Goal: Task Accomplishment & Management: Use online tool/utility

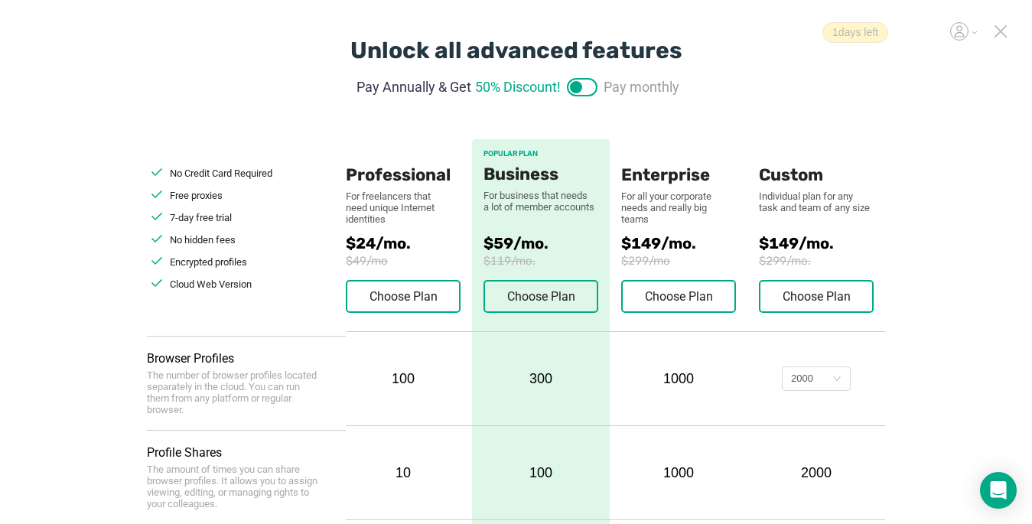
click at [1003, 31] on icon at bounding box center [1001, 31] width 14 height 14
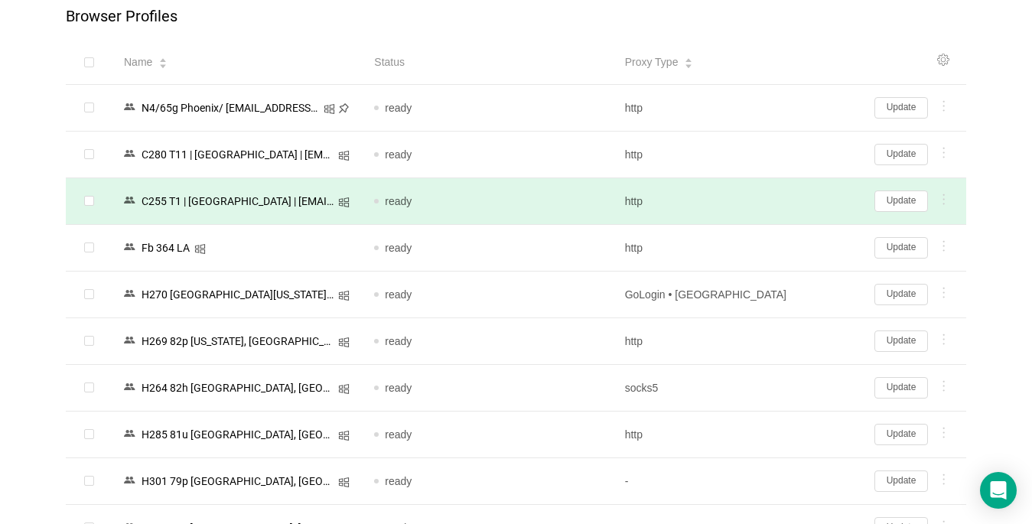
scroll to position [153, 0]
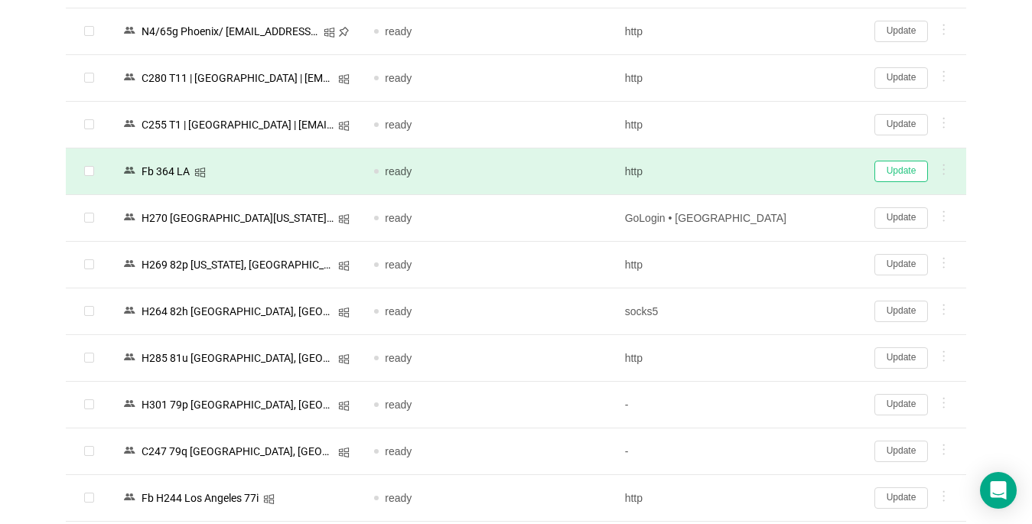
click at [904, 170] on button "Update" at bounding box center [902, 171] width 54 height 21
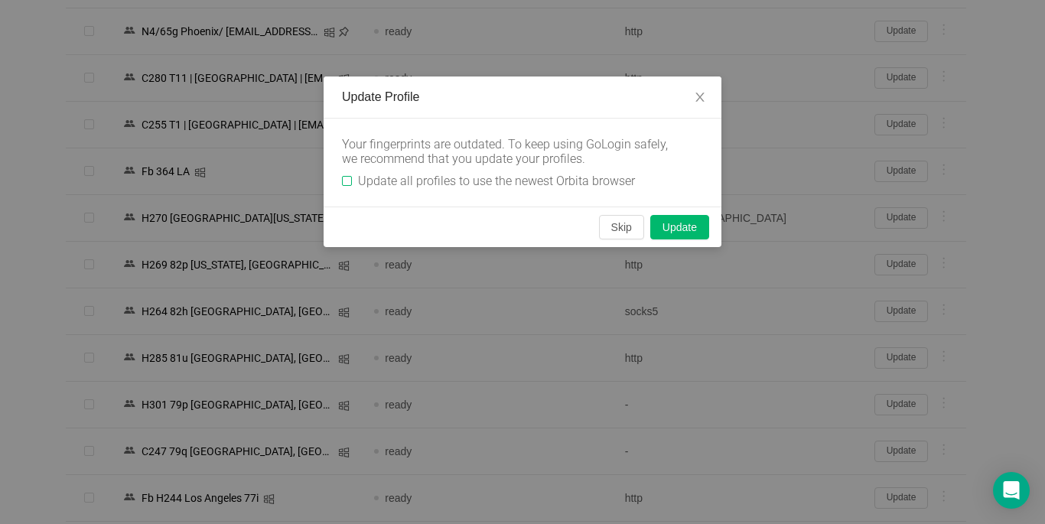
drag, startPoint x: 346, startPoint y: 180, endPoint x: 543, endPoint y: 202, distance: 197.9
click at [345, 180] on input "Update all profiles to use the newest Orbita browser" at bounding box center [347, 181] width 10 height 10
checkbox input "true"
click at [606, 223] on button "Skip" at bounding box center [621, 227] width 45 height 24
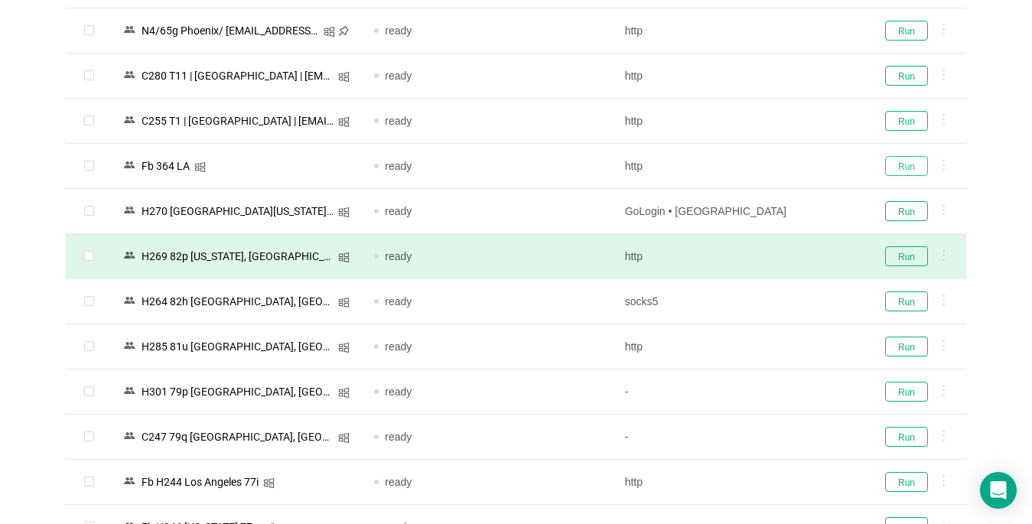
click at [902, 162] on button "Run" at bounding box center [906, 166] width 43 height 20
click at [902, 249] on button "Run" at bounding box center [906, 256] width 43 height 20
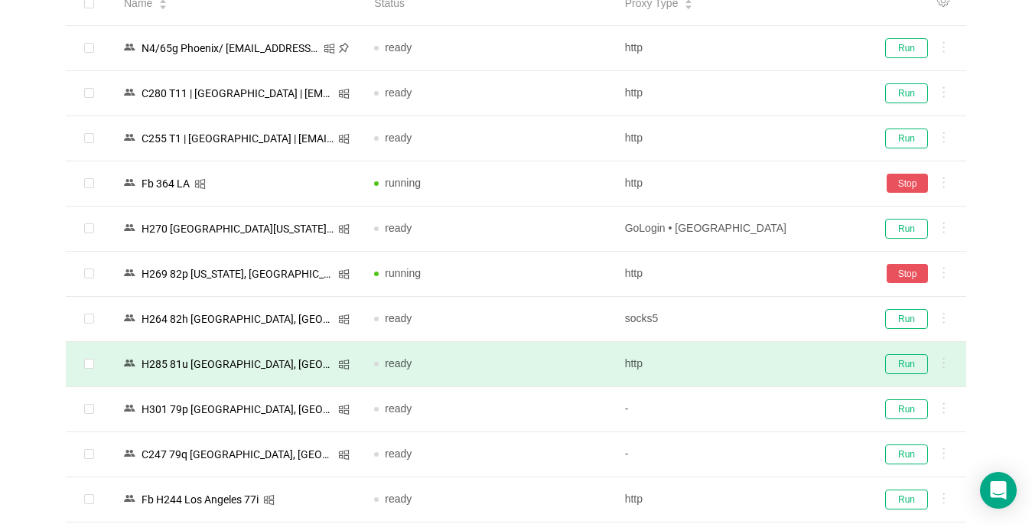
scroll to position [170, 0]
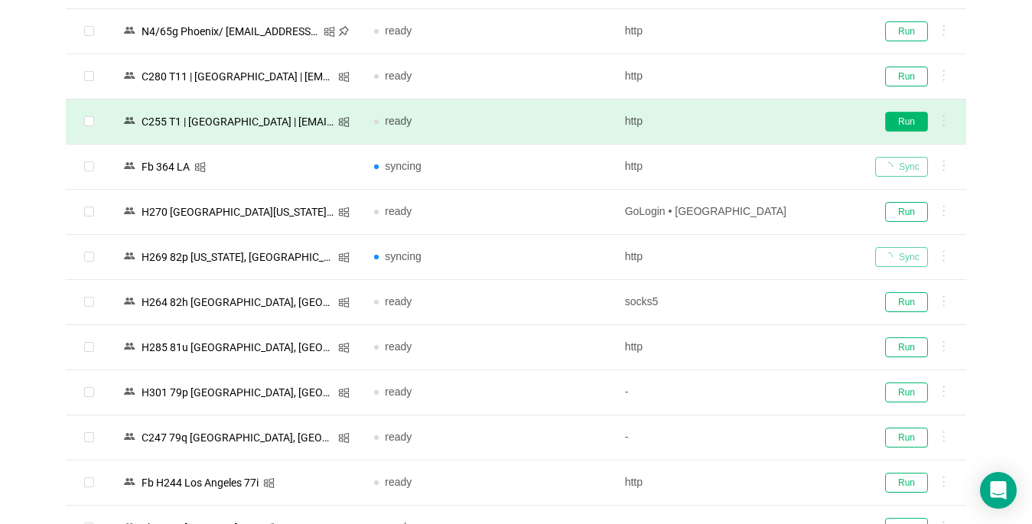
click at [907, 119] on button "Run" at bounding box center [906, 122] width 43 height 20
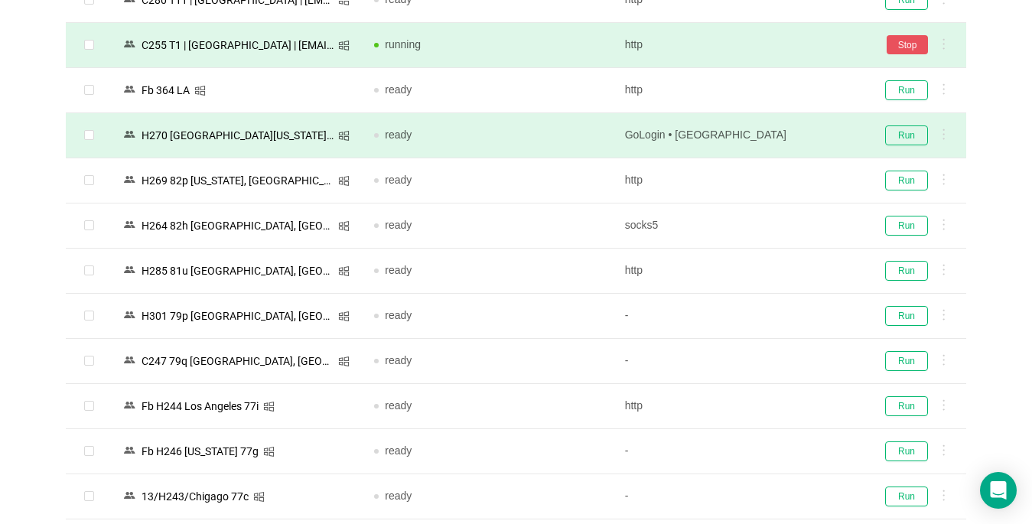
scroll to position [399, 0]
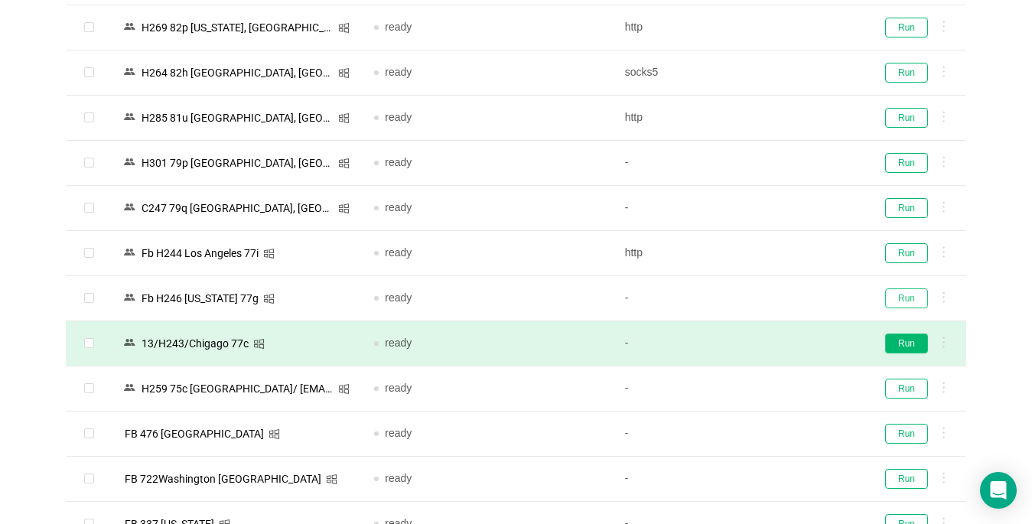
click at [898, 295] on button "Run" at bounding box center [906, 299] width 43 height 20
click at [902, 348] on button "Run" at bounding box center [906, 344] width 43 height 20
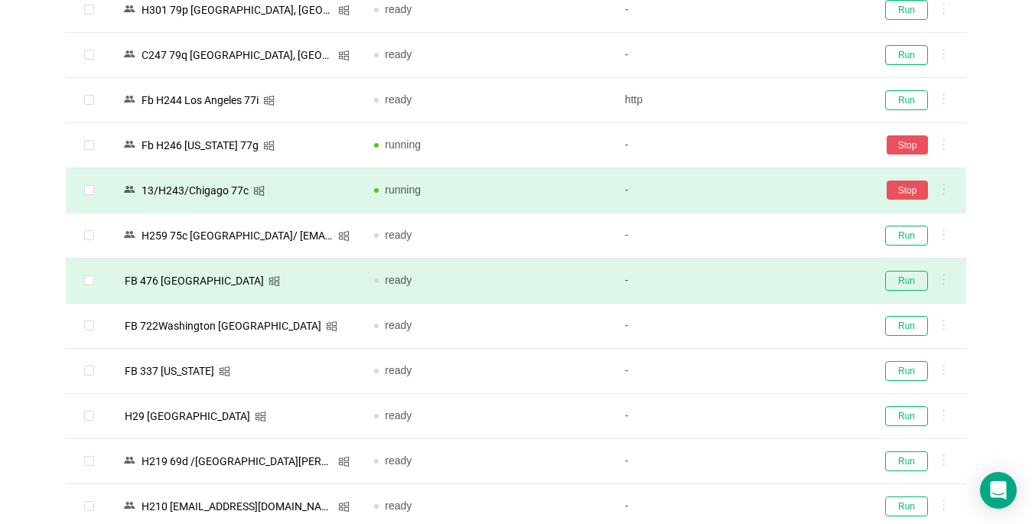
scroll to position [706, 0]
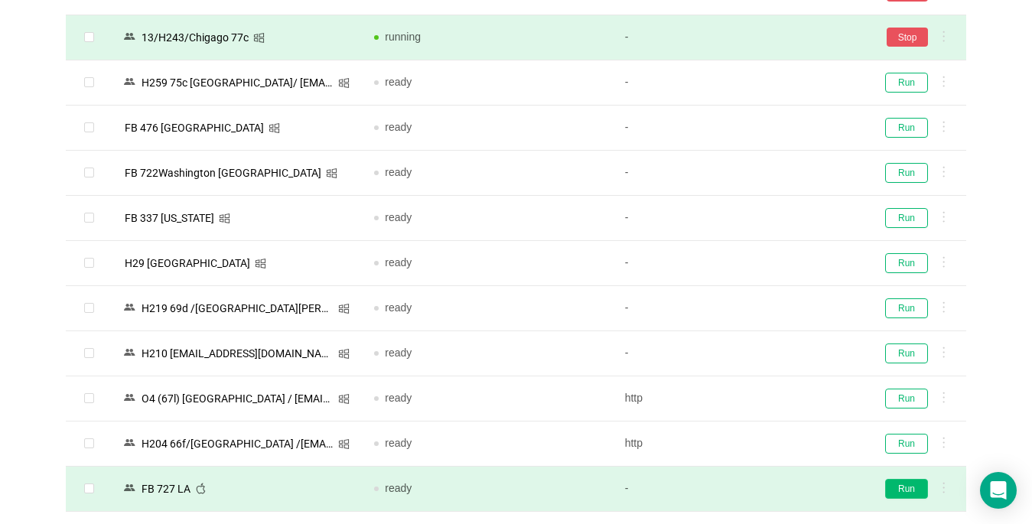
click at [894, 490] on button "Run" at bounding box center [906, 489] width 43 height 20
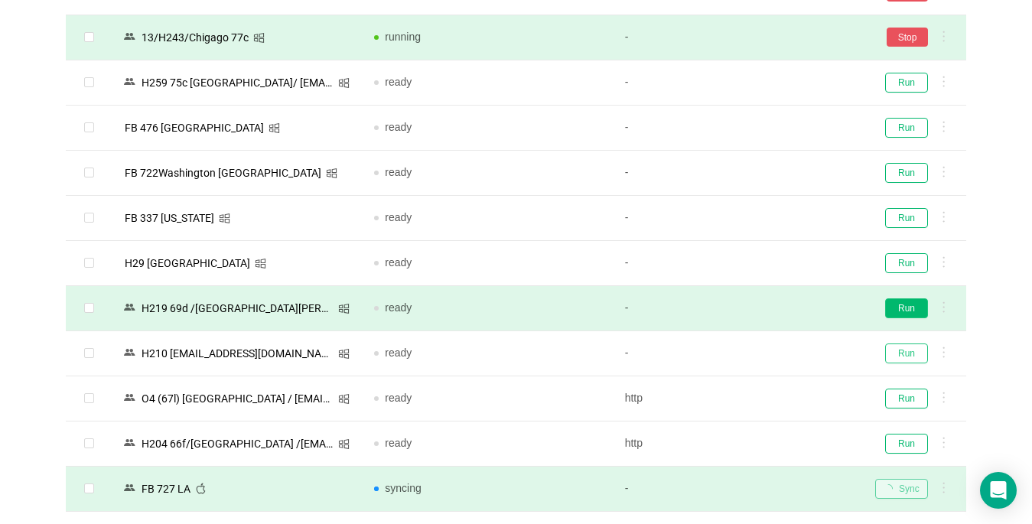
drag, startPoint x: 898, startPoint y: 354, endPoint x: 906, endPoint y: 314, distance: 40.5
click at [898, 353] on button "Run" at bounding box center [906, 354] width 43 height 20
click at [905, 300] on button "Run" at bounding box center [906, 308] width 43 height 20
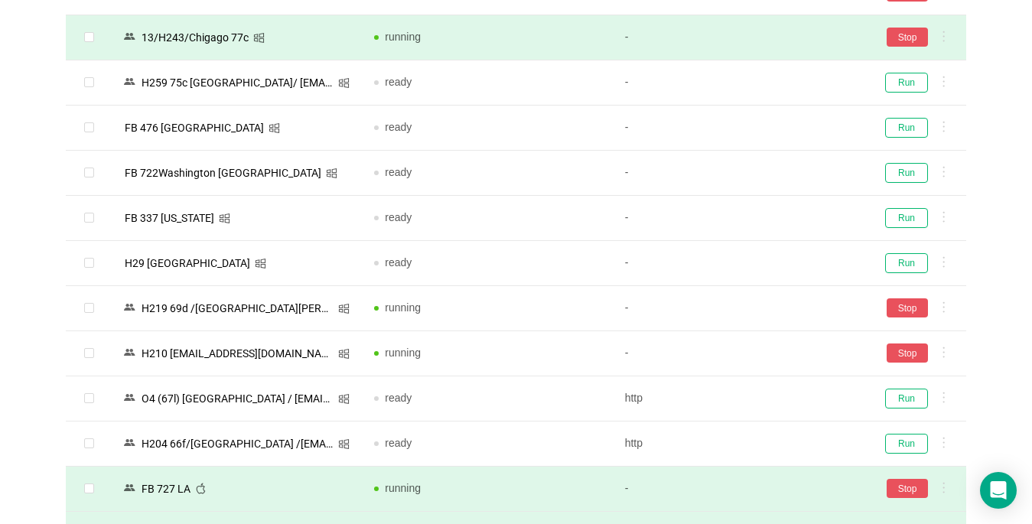
scroll to position [935, 0]
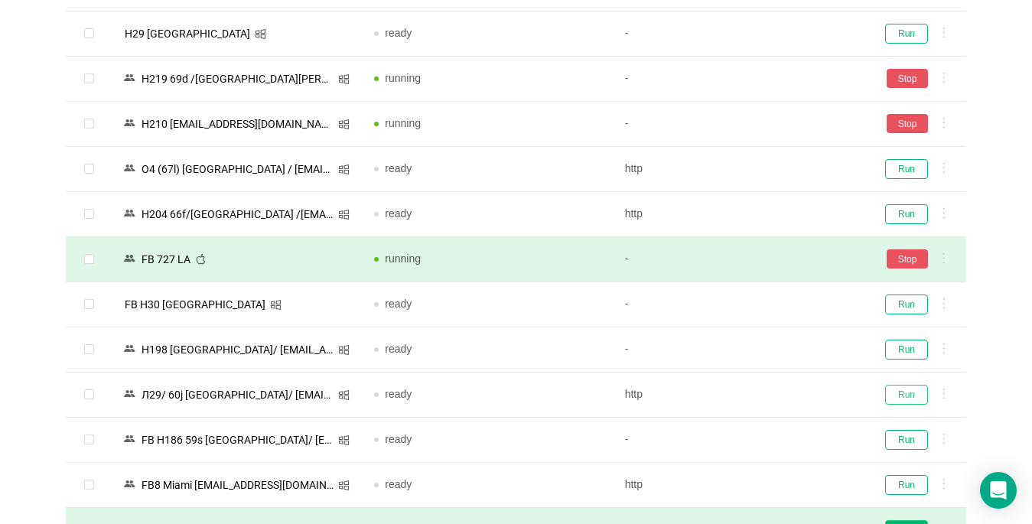
click at [892, 385] on button "Run" at bounding box center [906, 395] width 43 height 20
click at [905, 475] on button "Run" at bounding box center [906, 485] width 43 height 20
click at [913, 520] on button "Run" at bounding box center [906, 530] width 43 height 20
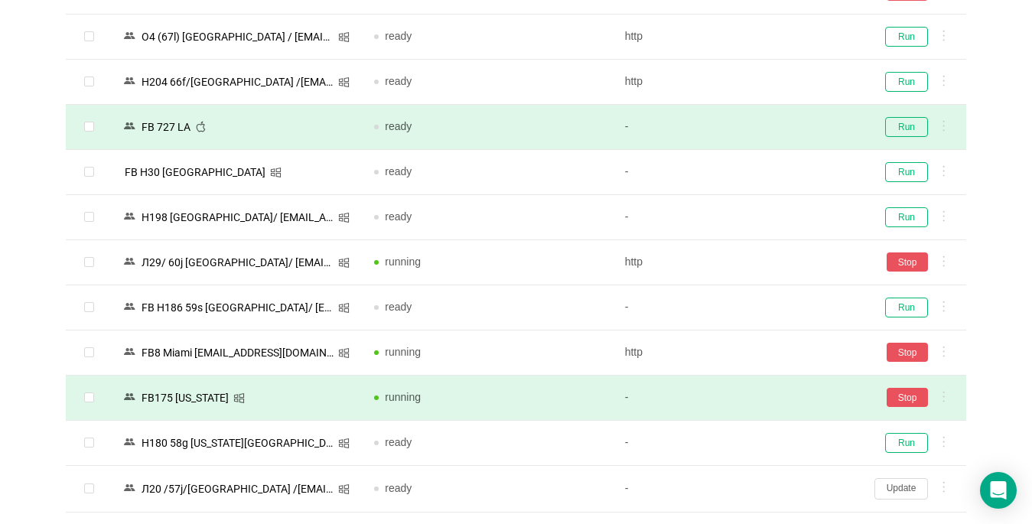
scroll to position [1450, 0]
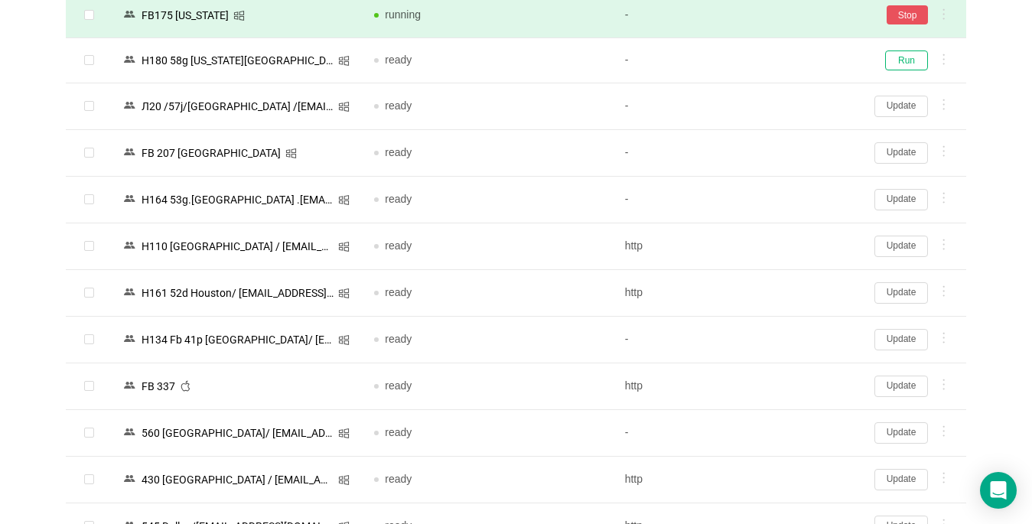
click at [892, 385] on button "Update" at bounding box center [902, 386] width 54 height 21
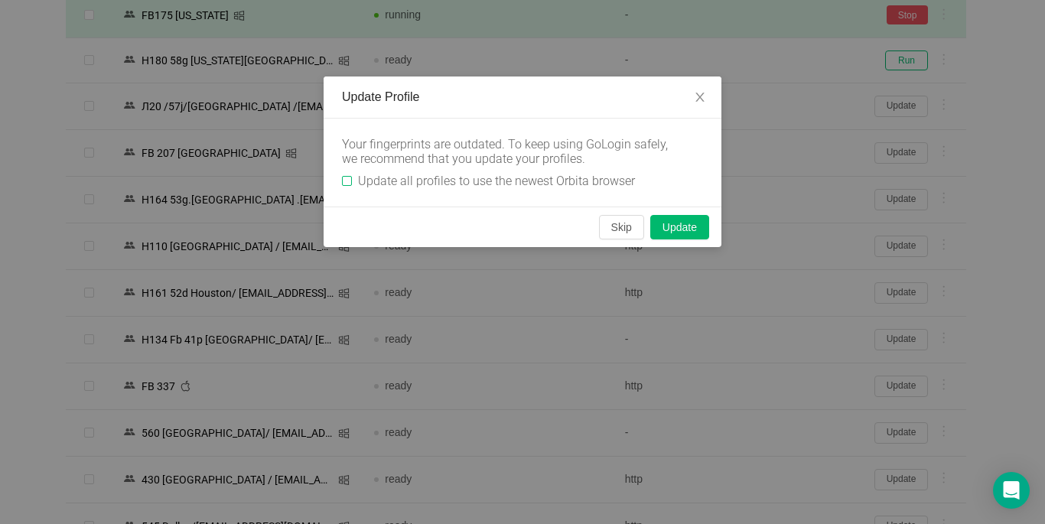
drag, startPoint x: 347, startPoint y: 177, endPoint x: 454, endPoint y: 191, distance: 107.3
click at [347, 177] on input "Update all profiles to use the newest Orbita browser" at bounding box center [347, 181] width 10 height 10
checkbox input "true"
click at [614, 227] on button "Skip" at bounding box center [621, 227] width 45 height 24
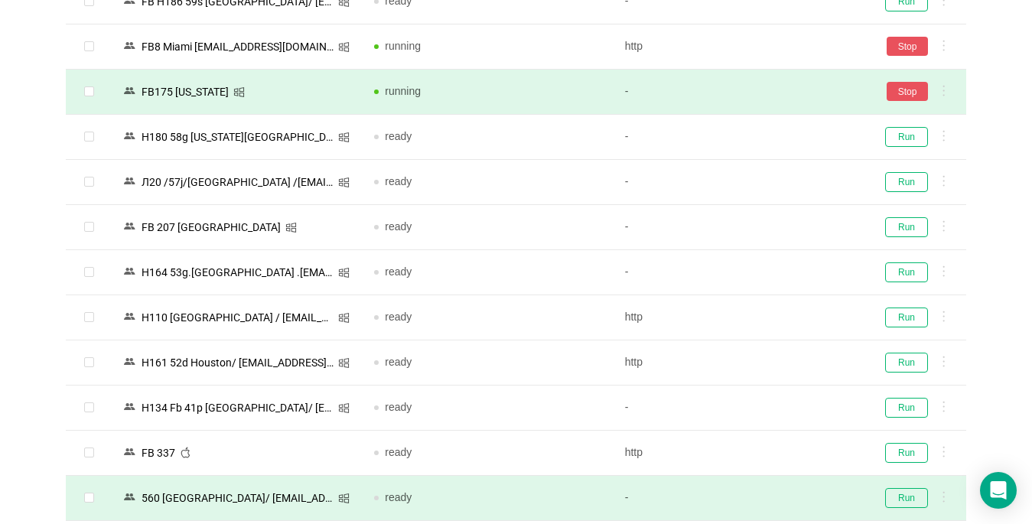
scroll to position [1527, 0]
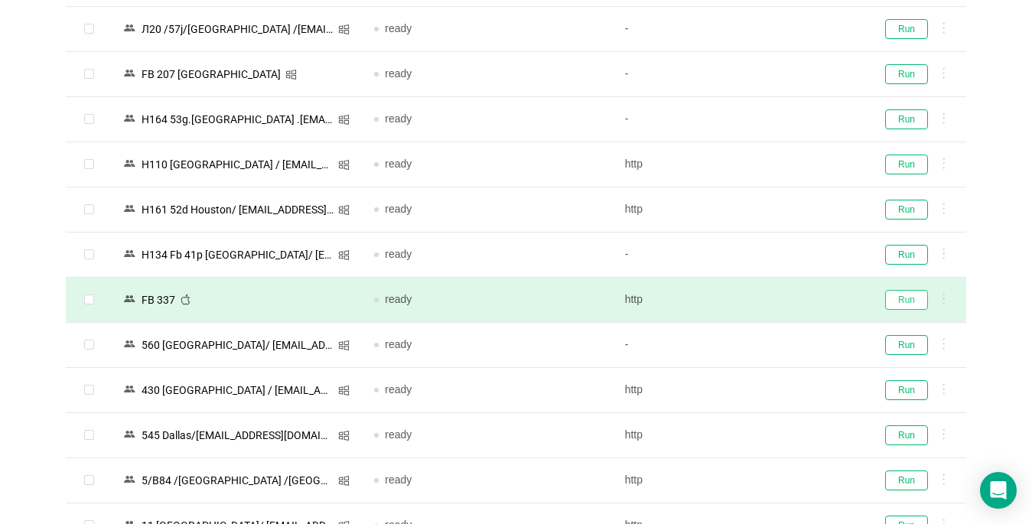
click at [902, 298] on button "Run" at bounding box center [906, 300] width 43 height 20
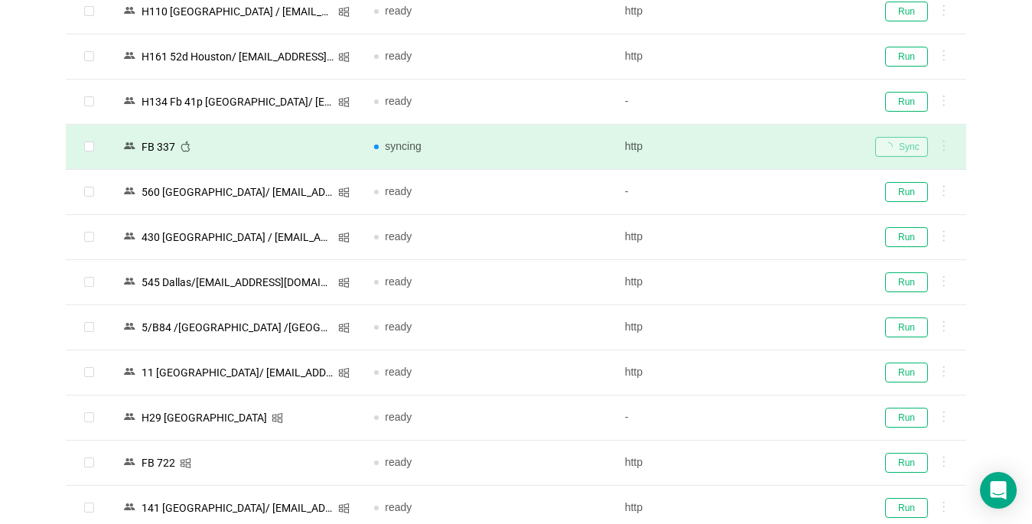
scroll to position [1756, 0]
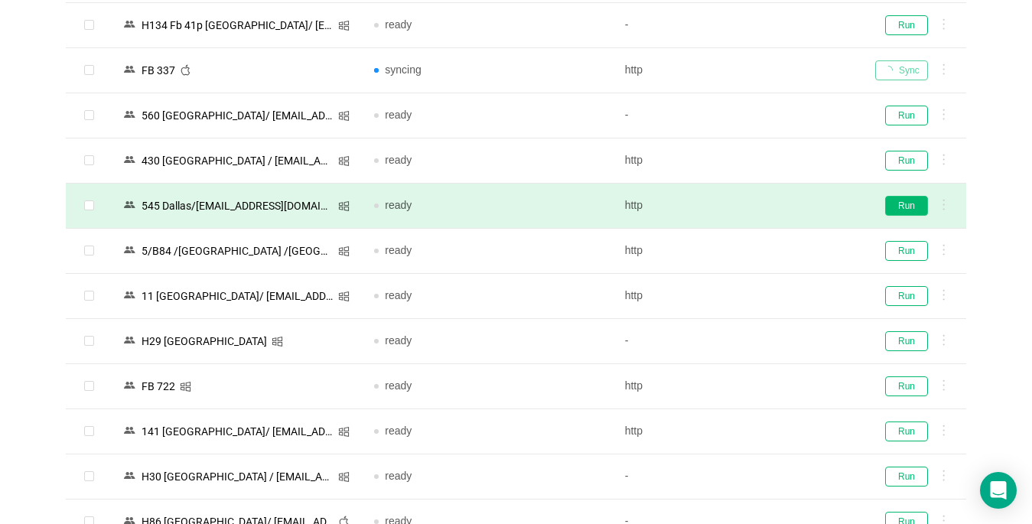
click at [895, 204] on button "Run" at bounding box center [906, 206] width 43 height 20
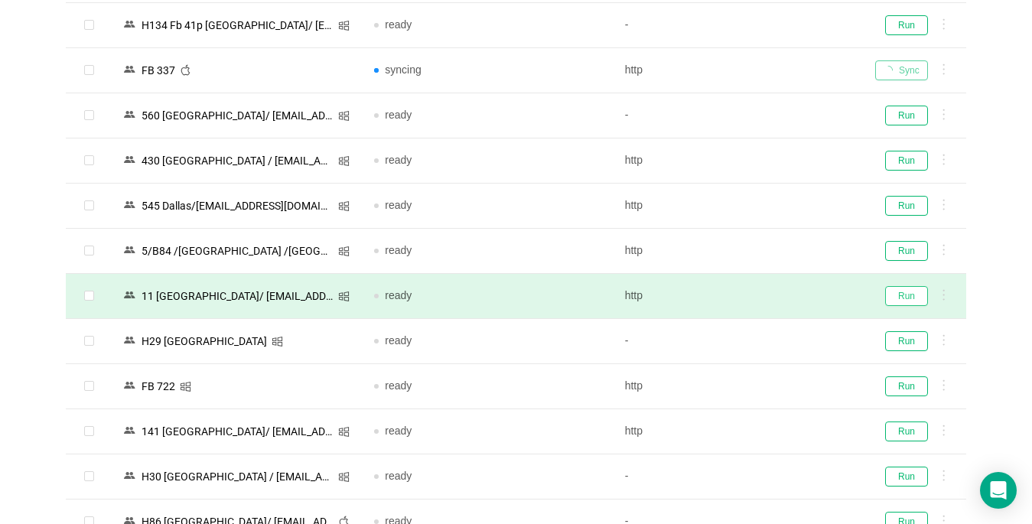
click at [905, 295] on button "Run" at bounding box center [906, 296] width 43 height 20
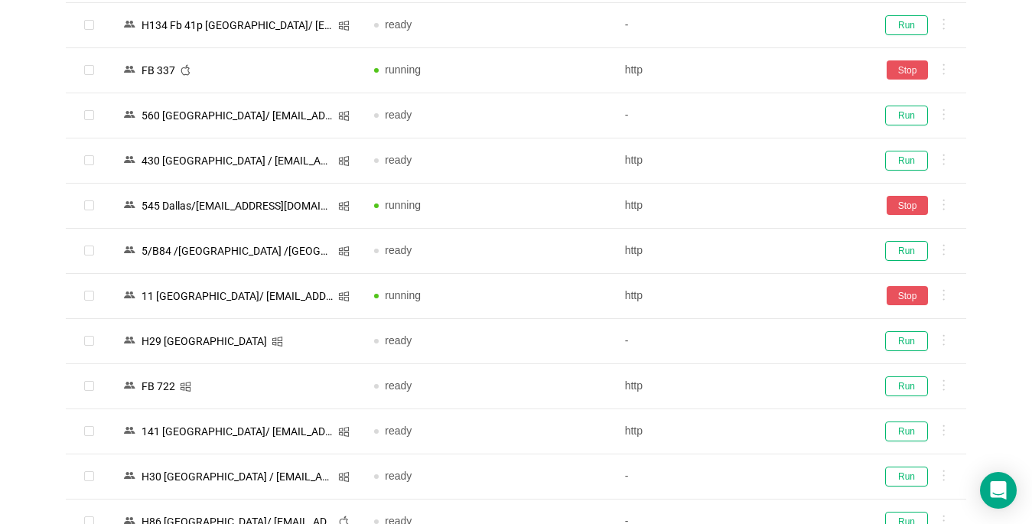
scroll to position [1909, 0]
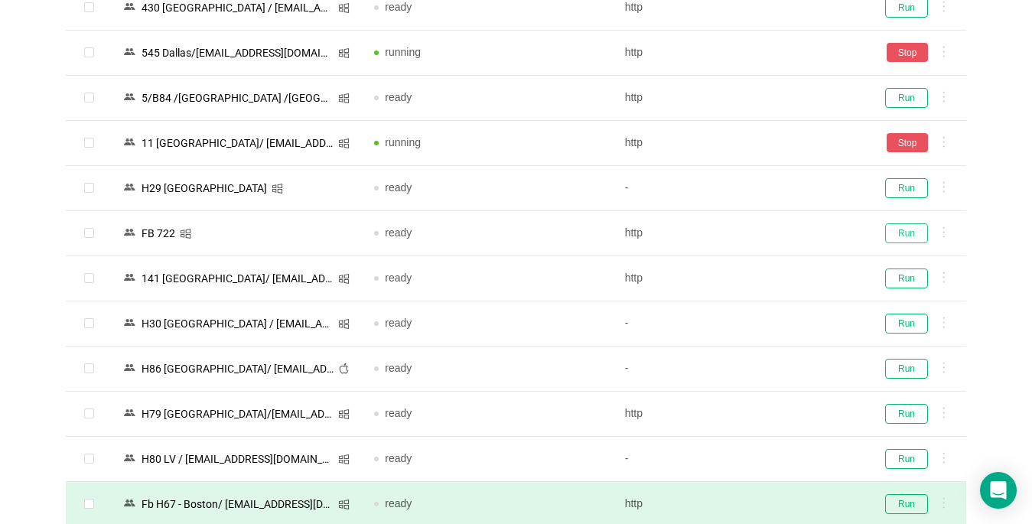
click at [909, 234] on button "Run" at bounding box center [906, 233] width 43 height 20
click at [895, 285] on button "Run" at bounding box center [906, 279] width 43 height 20
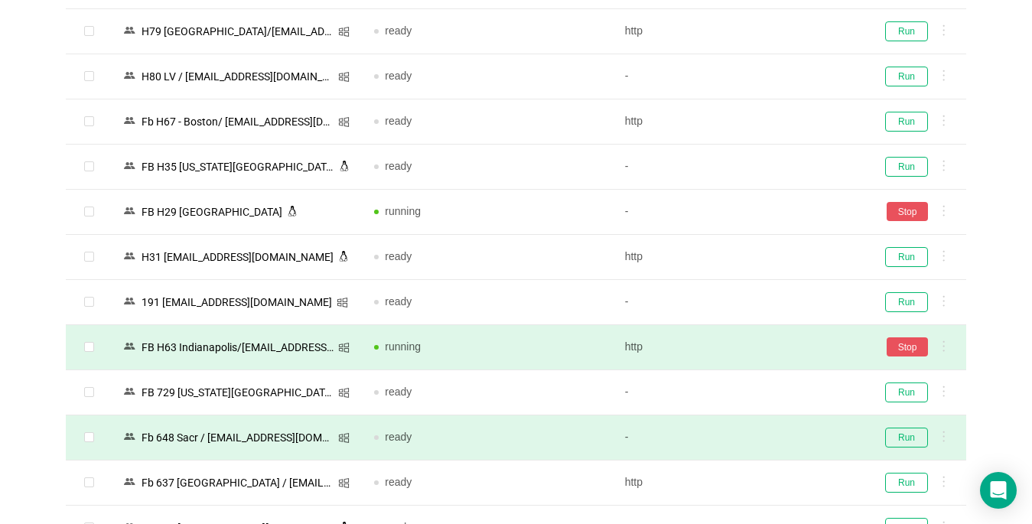
scroll to position [2369, 0]
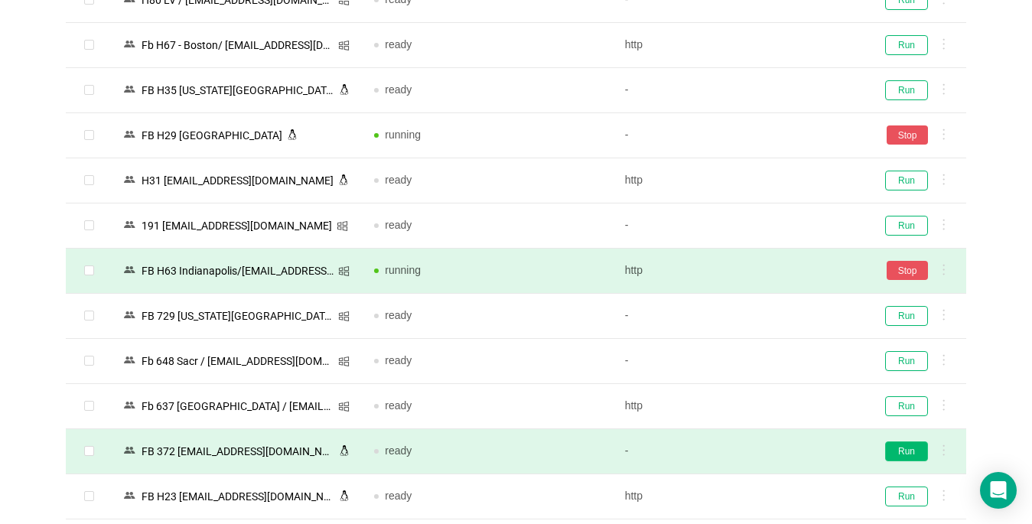
click at [908, 454] on button "Run" at bounding box center [906, 452] width 43 height 20
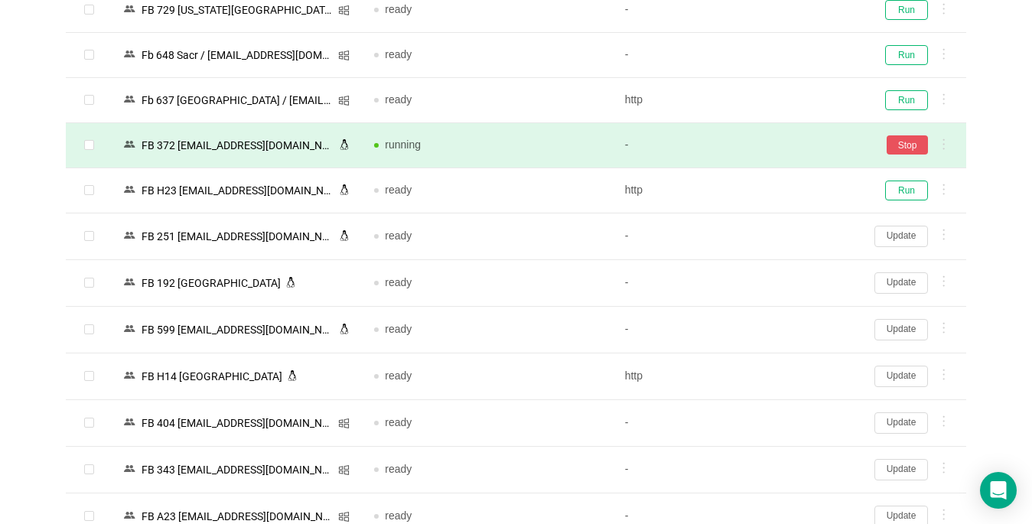
click at [891, 375] on button "Update" at bounding box center [902, 376] width 54 height 21
click at [0, 0] on div at bounding box center [0, 0] width 0 height 0
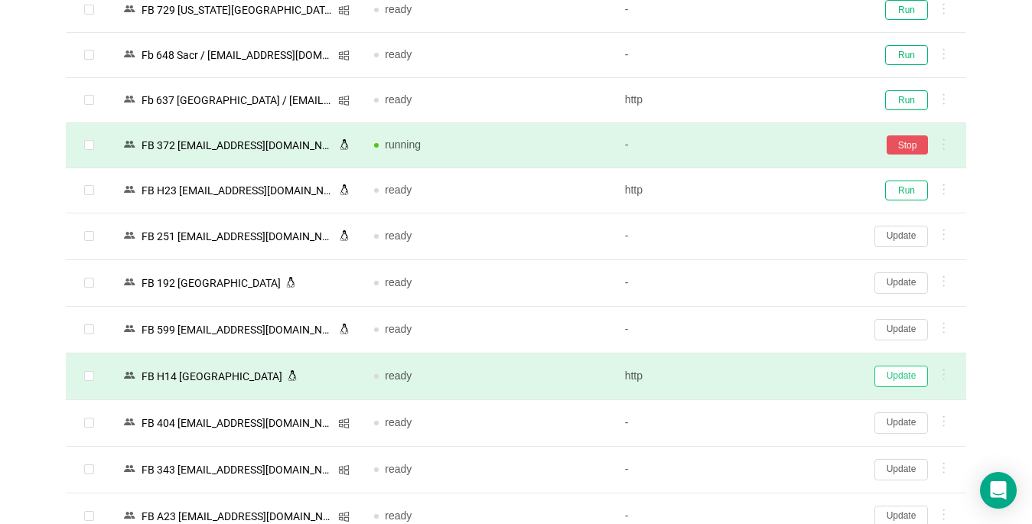
click at [911, 377] on button "Update" at bounding box center [902, 376] width 54 height 21
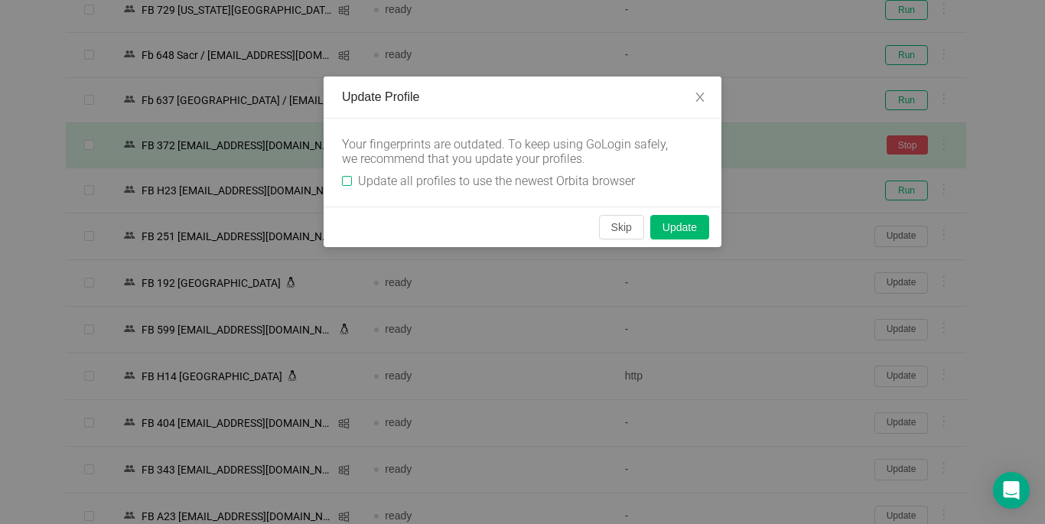
drag, startPoint x: 349, startPoint y: 181, endPoint x: 549, endPoint y: 211, distance: 202.1
click at [349, 180] on input "Update all profiles to use the newest Orbita browser" at bounding box center [347, 181] width 10 height 10
checkbox input "true"
click at [616, 227] on button "Skip" at bounding box center [621, 227] width 45 height 24
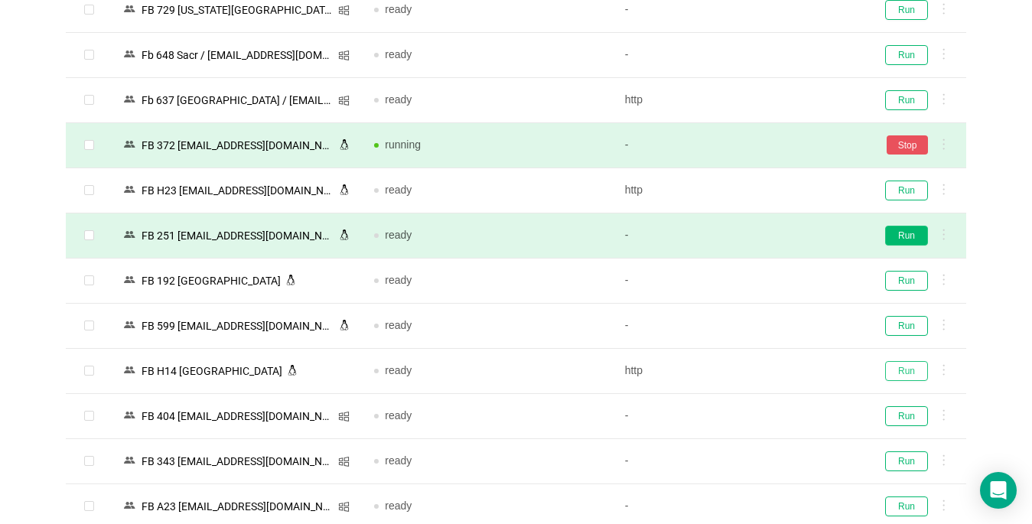
click at [908, 370] on button "Run" at bounding box center [906, 371] width 43 height 20
click at [905, 235] on button "Run" at bounding box center [906, 236] width 43 height 20
